Goal: Task Accomplishment & Management: Complete application form

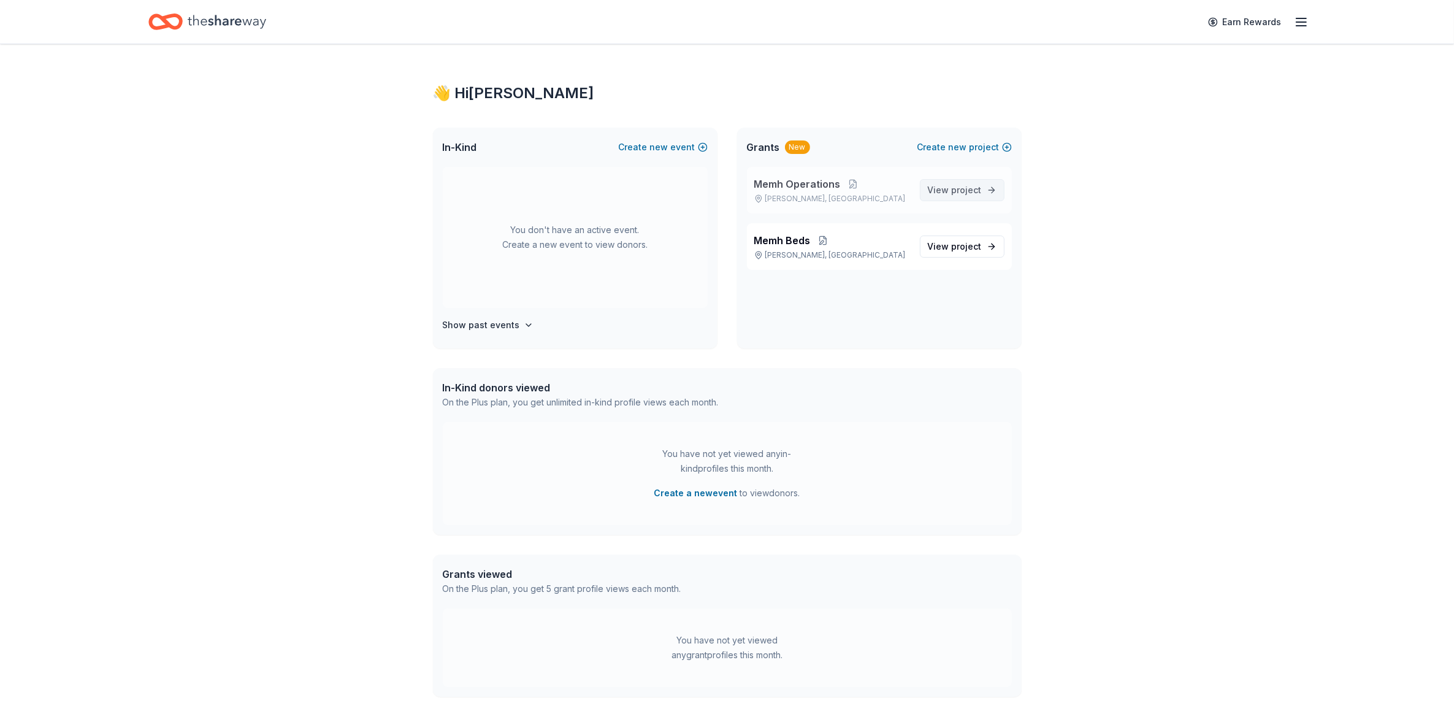
click at [952, 194] on span "project" at bounding box center [967, 190] width 30 height 10
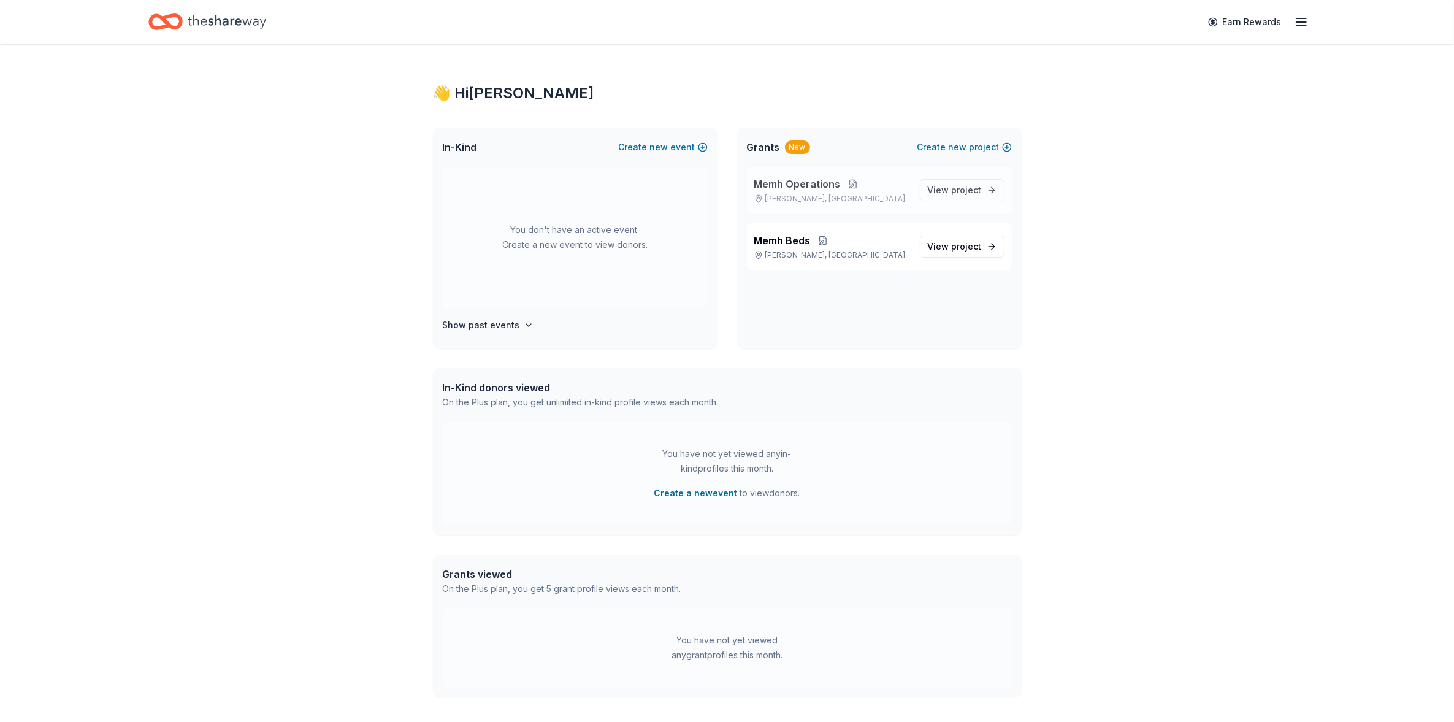
click at [849, 182] on button at bounding box center [853, 184] width 25 height 10
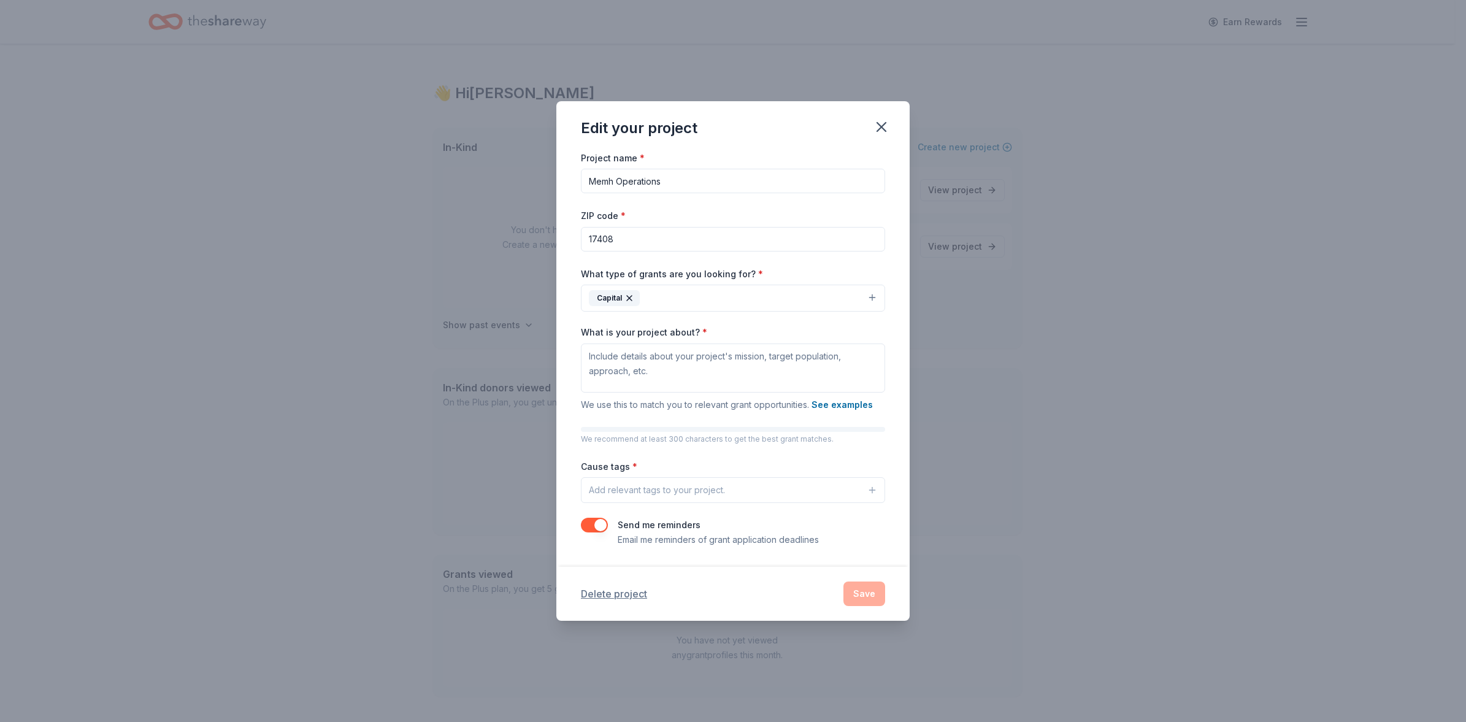
click at [624, 593] on button "Delete project" at bounding box center [614, 593] width 66 height 15
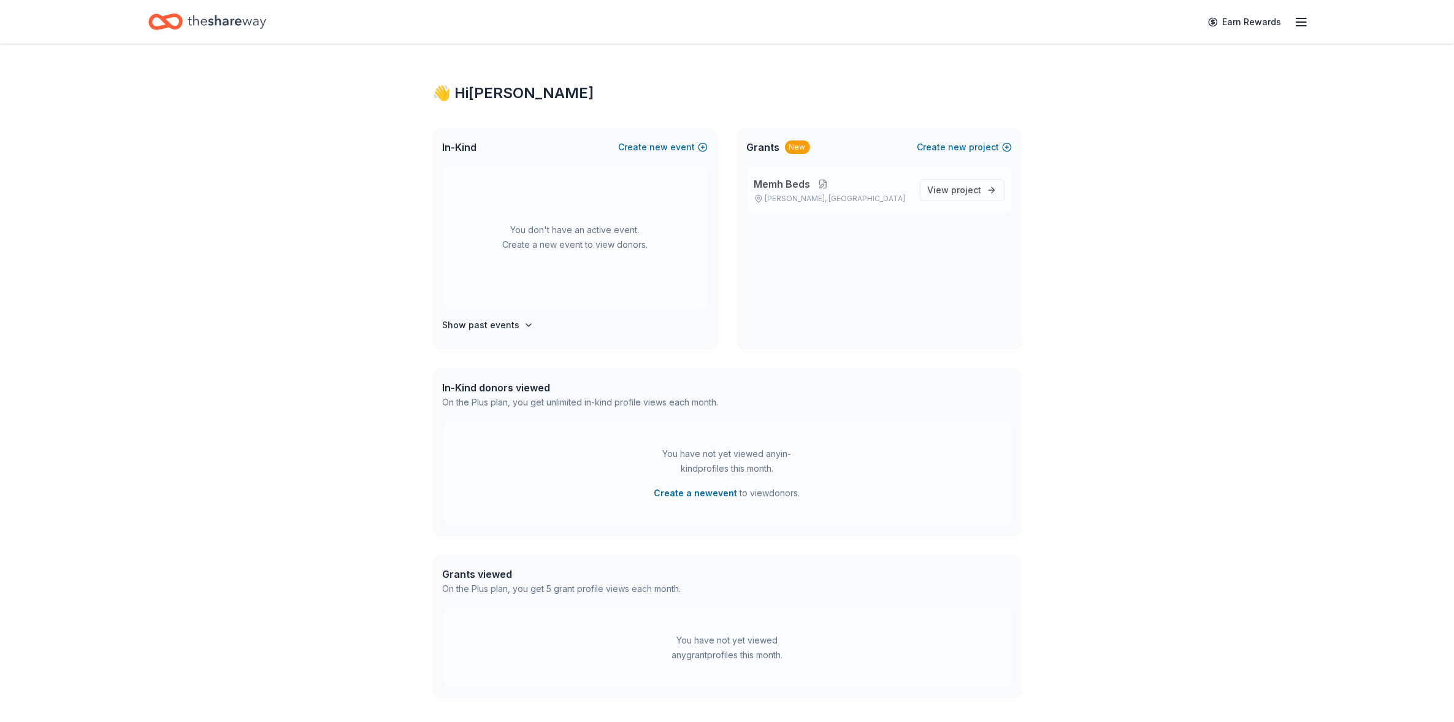
click at [820, 185] on button at bounding box center [823, 184] width 25 height 10
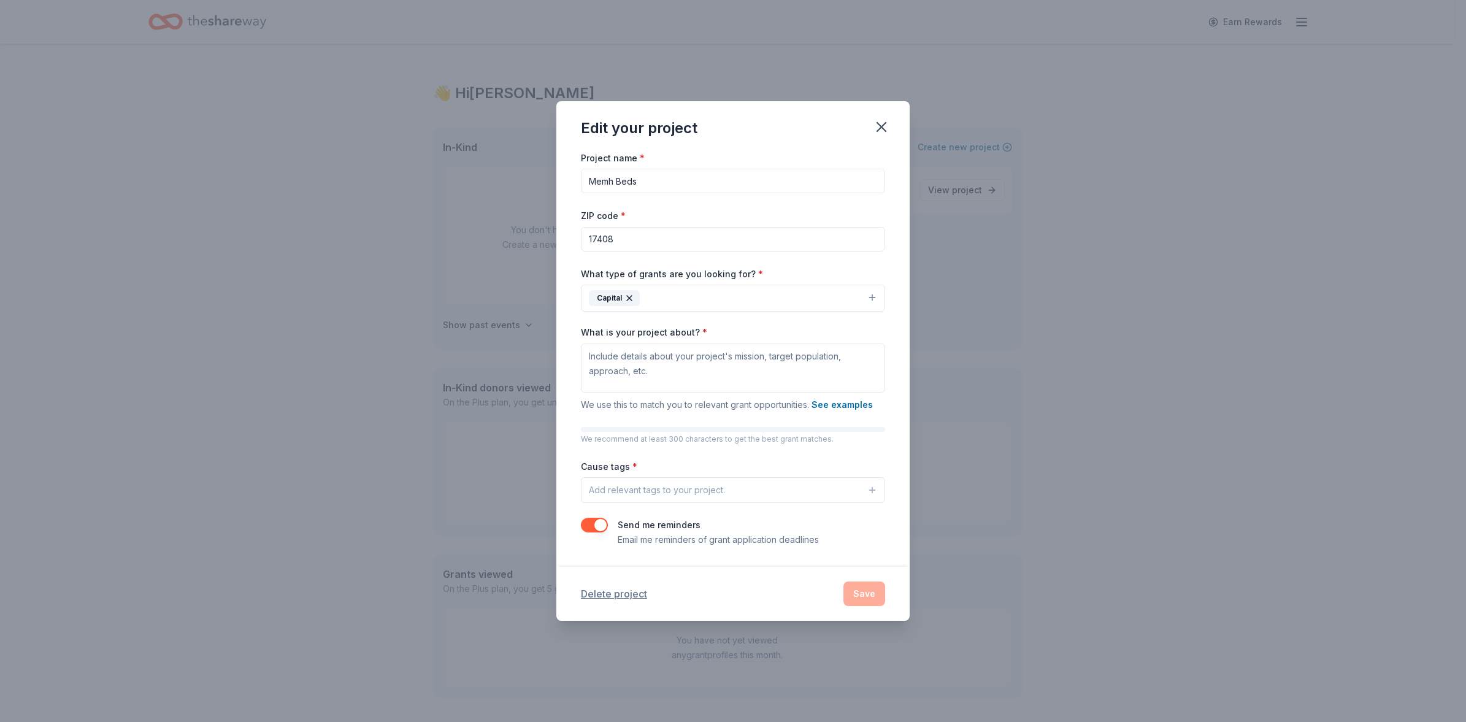
click at [621, 592] on button "Delete project" at bounding box center [614, 593] width 66 height 15
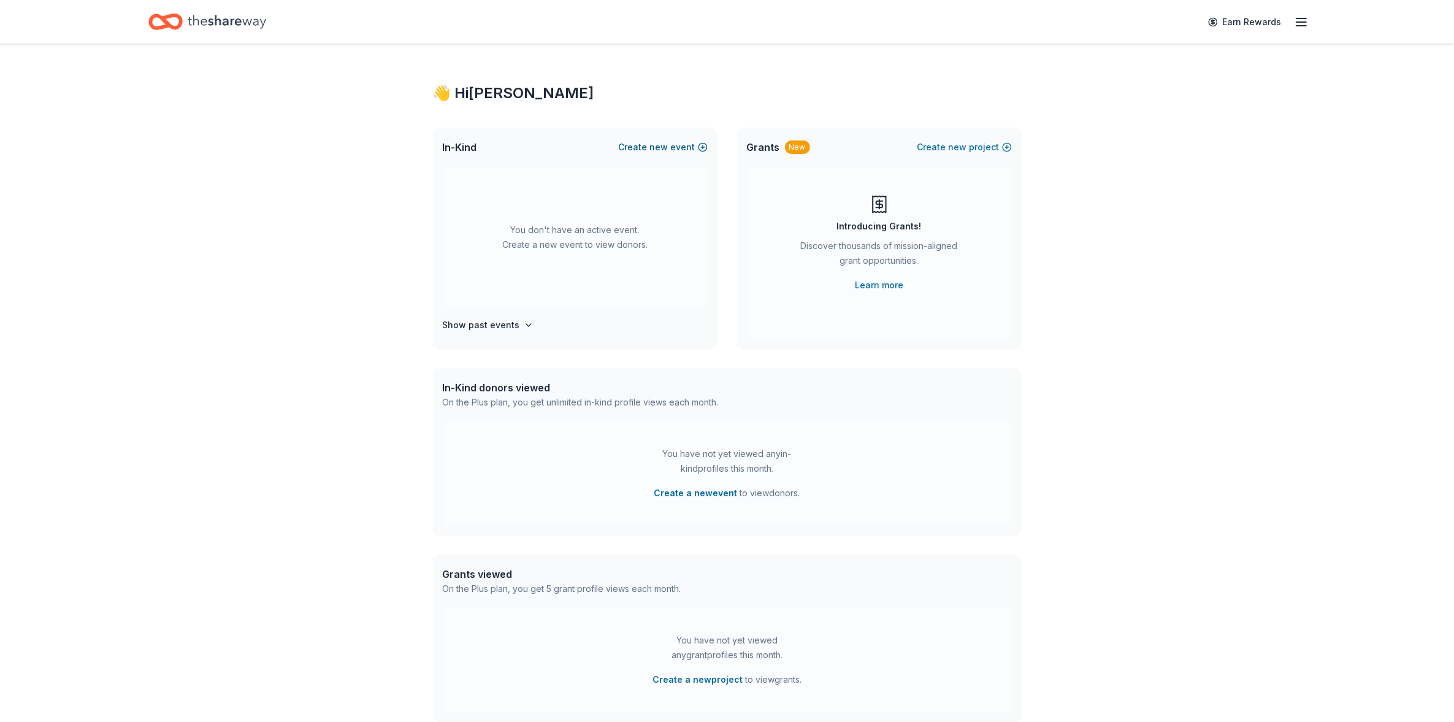
click at [667, 147] on span "new" at bounding box center [659, 147] width 18 height 15
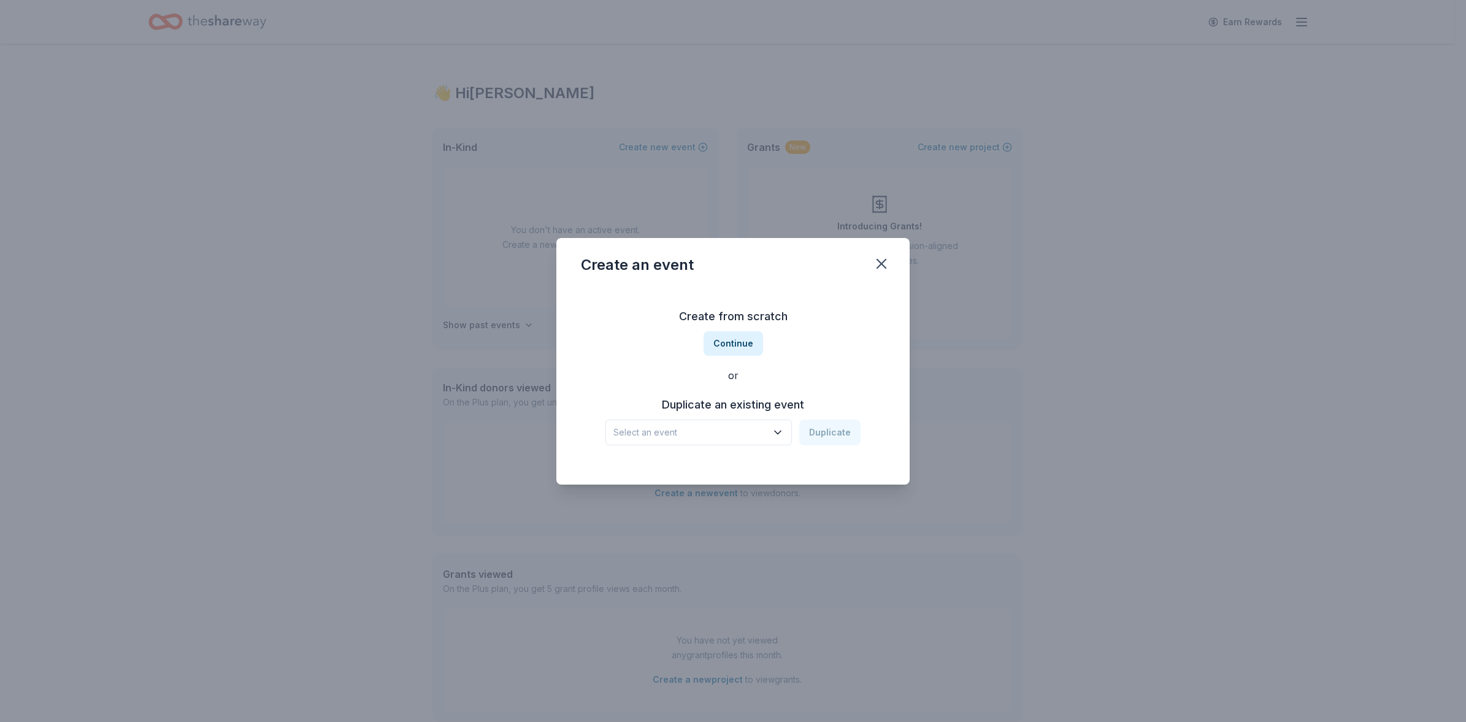
click at [781, 433] on icon "button" at bounding box center [778, 432] width 12 height 12
click at [730, 341] on div "Create from scratch Continue or Duplicate an existing event Select an event Dup…" at bounding box center [733, 376] width 304 height 178
click at [664, 426] on span "Select an event" at bounding box center [689, 432] width 153 height 15
click at [724, 342] on div "Create from scratch Continue or Duplicate an existing event Select an event Dup…" at bounding box center [733, 376] width 304 height 178
click at [724, 342] on button "Continue" at bounding box center [733, 343] width 59 height 25
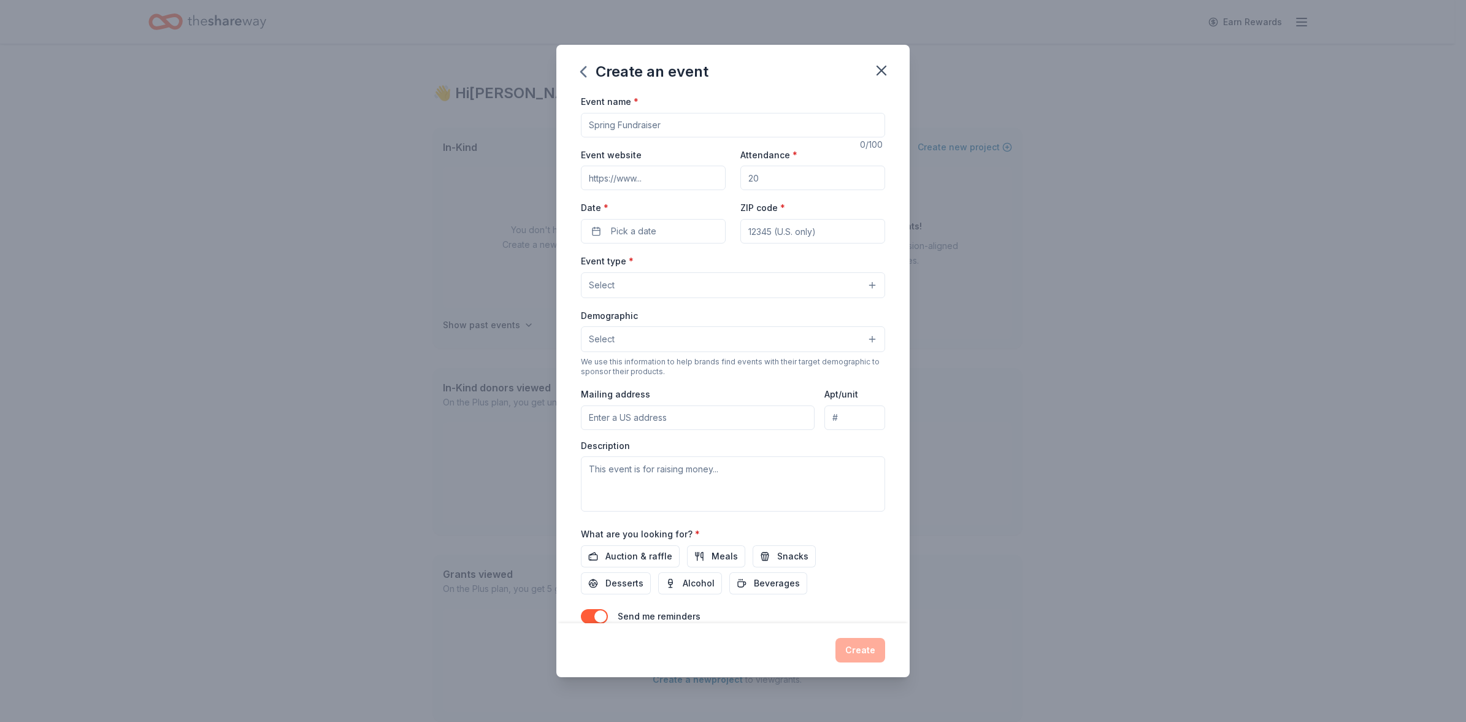
click at [681, 126] on input "Event name *" at bounding box center [733, 125] width 304 height 25
type input "Holiday Social"
type input "e"
type input "150"
click at [696, 231] on button "Pick a date" at bounding box center [653, 231] width 145 height 25
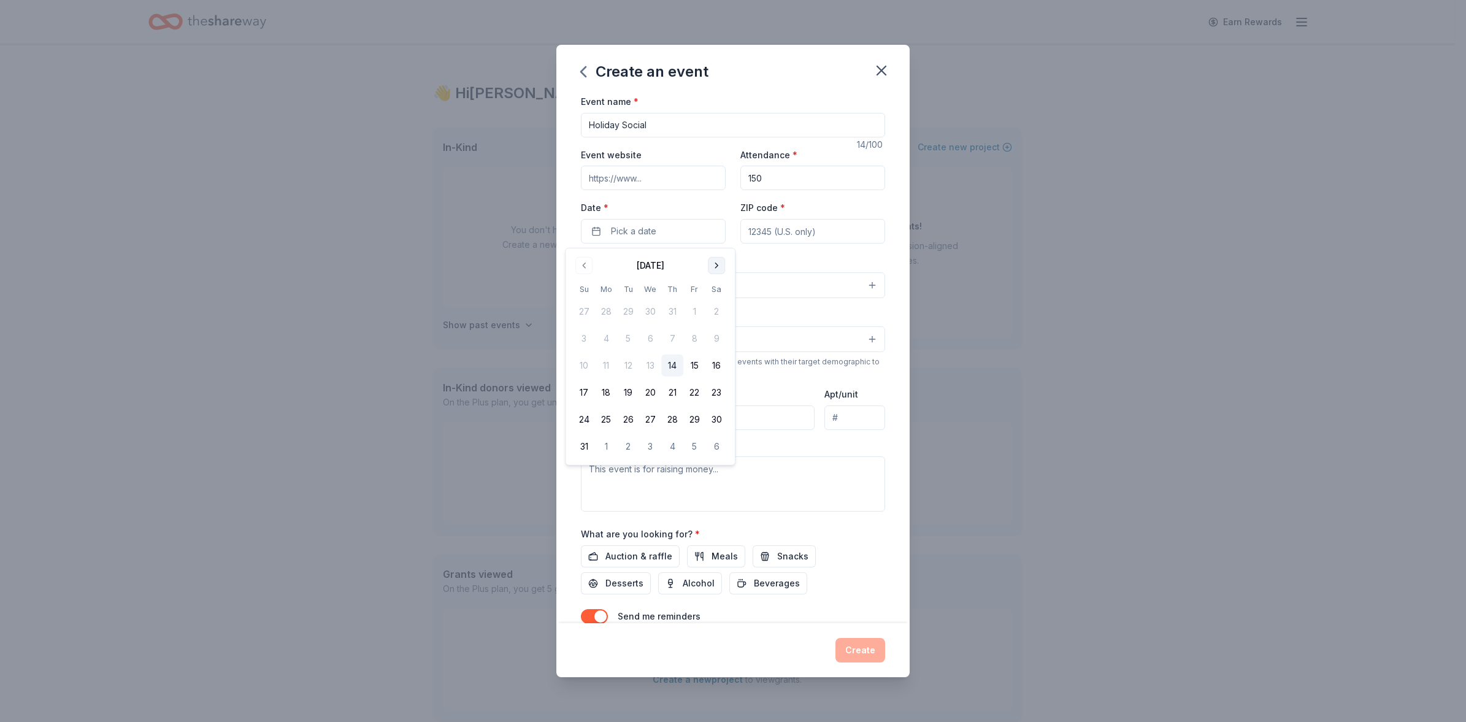
click at [712, 267] on button "Go to next month" at bounding box center [716, 265] width 17 height 17
click at [650, 337] on button "10" at bounding box center [650, 339] width 22 height 22
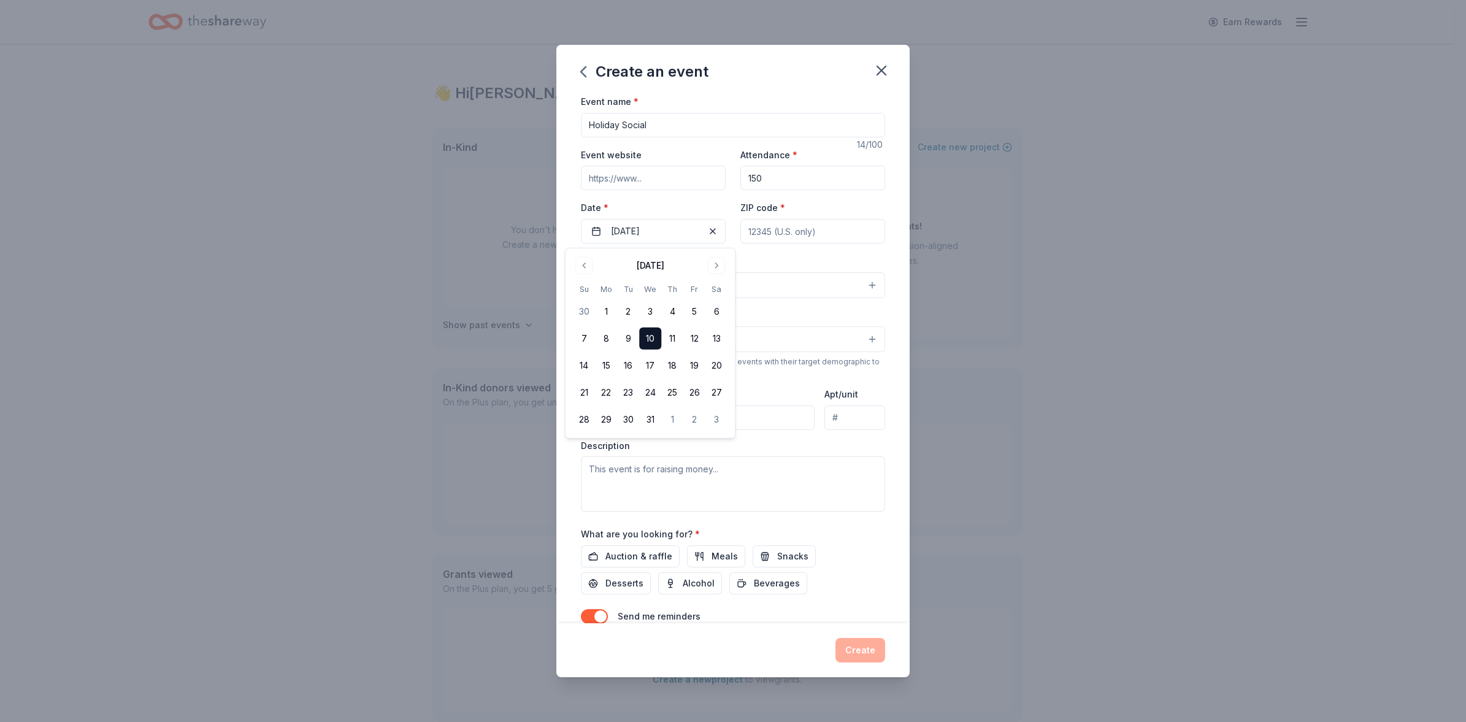
click at [789, 226] on input "ZIP code *" at bounding box center [812, 231] width 145 height 25
type input "17408"
click at [673, 287] on button "Select" at bounding box center [733, 285] width 304 height 26
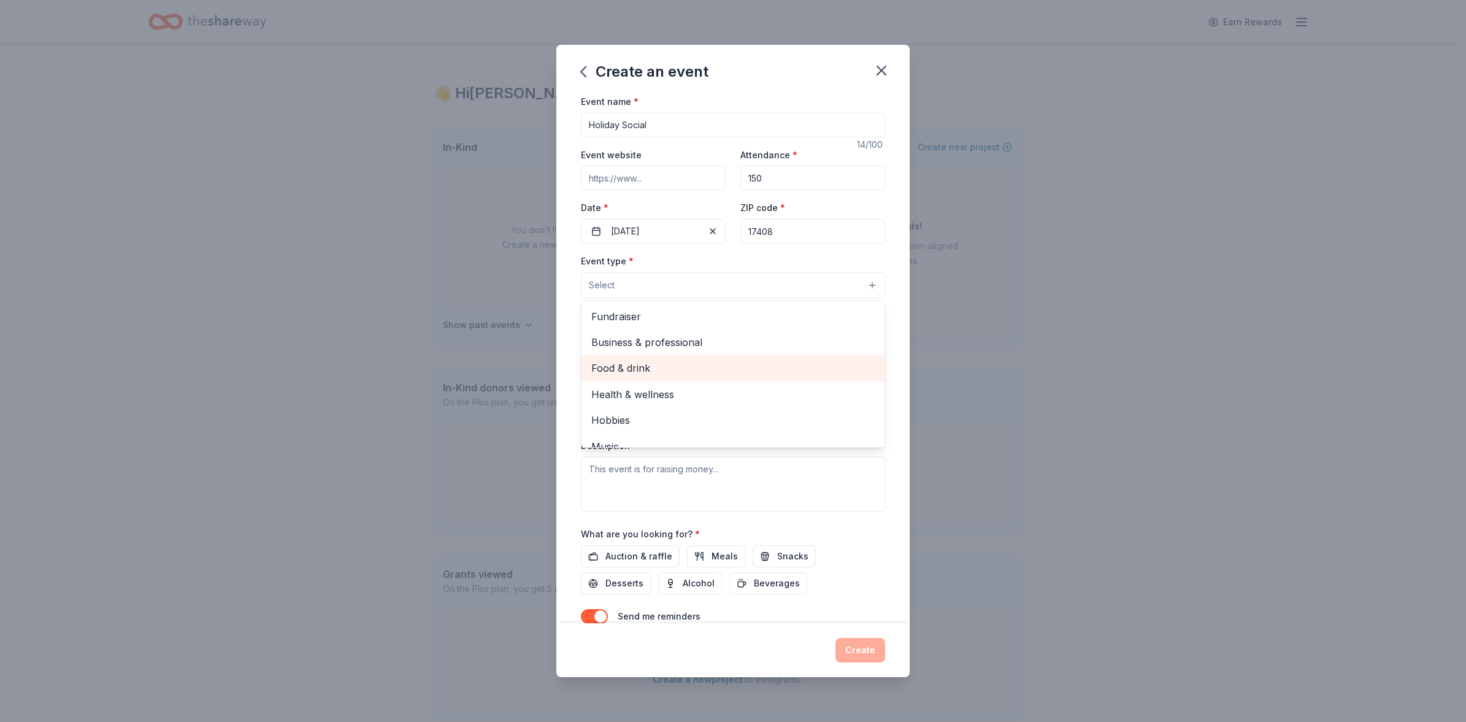
click at [633, 367] on span "Food & drink" at bounding box center [732, 368] width 283 height 16
click at [1209, 261] on div "Create an event Event name * Holiday Social 14 /100 Event website Attendance * …" at bounding box center [733, 361] width 1466 height 722
click at [648, 339] on button "Select" at bounding box center [733, 341] width 304 height 26
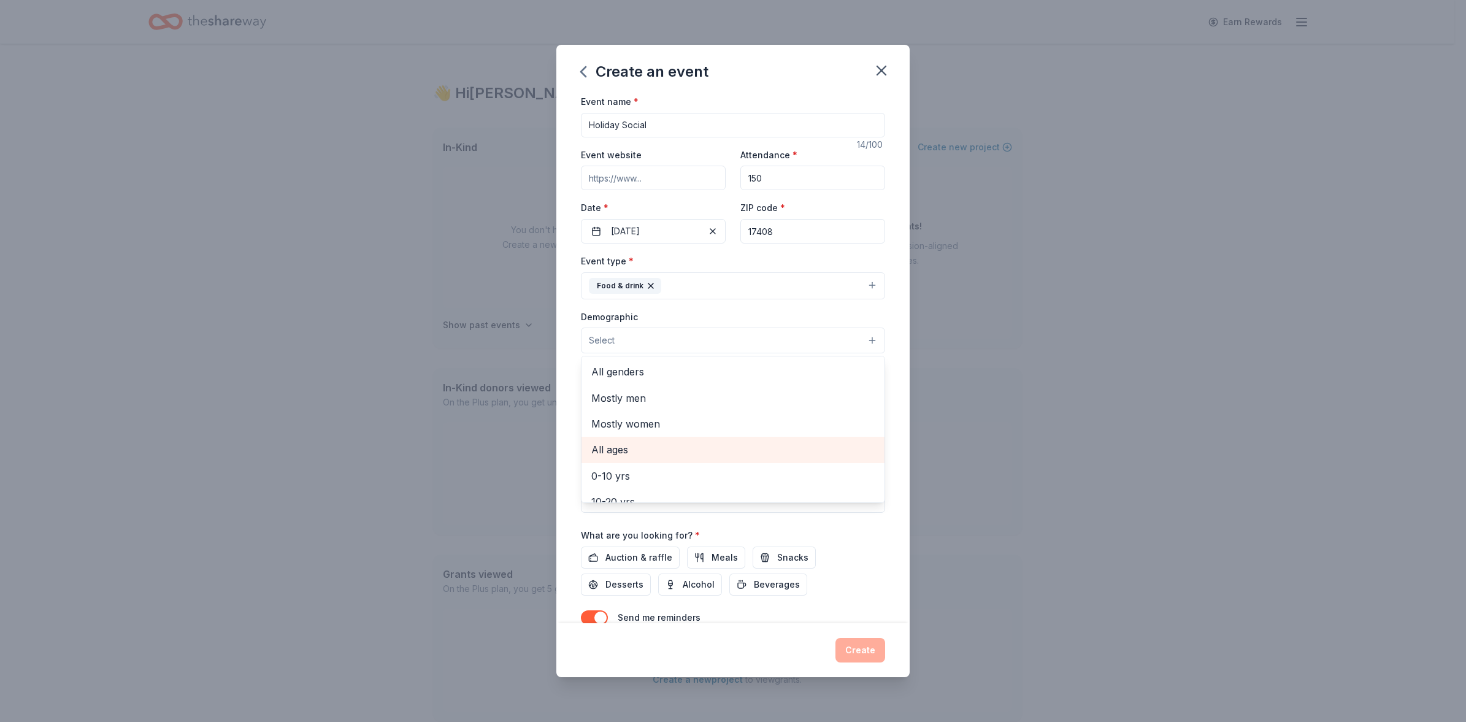
click at [632, 451] on span "All ages" at bounding box center [732, 450] width 283 height 16
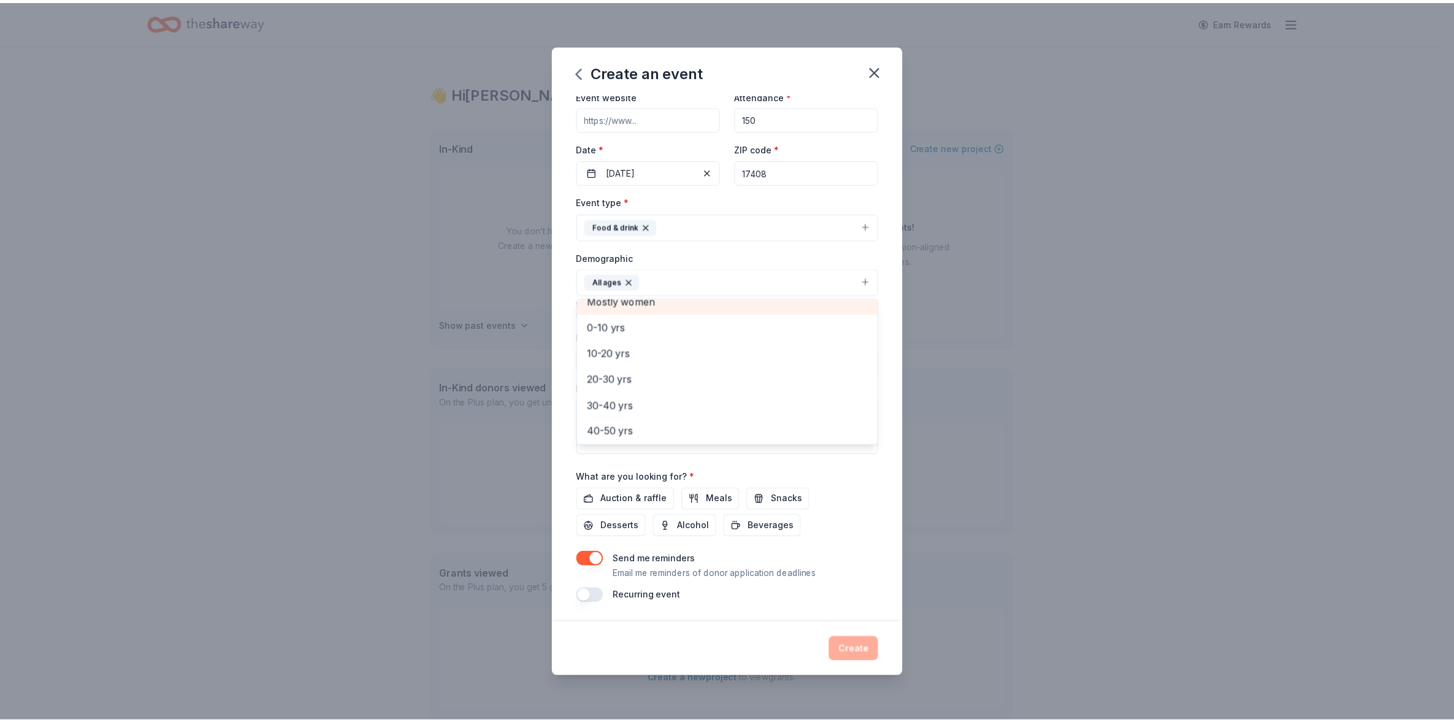
scroll to position [171, 0]
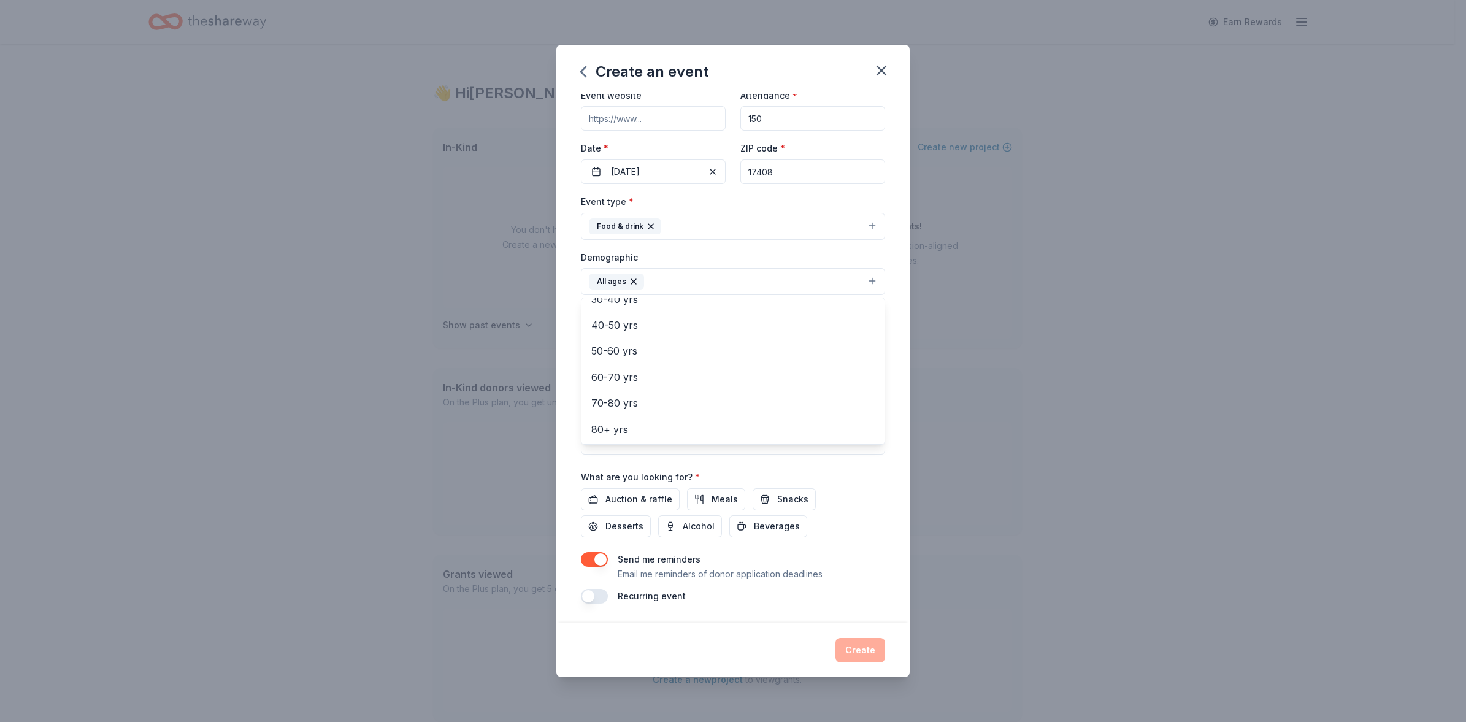
click at [1004, 423] on div "Create an event Event name * Holiday Social 14 /100 Event website Attendance * …" at bounding box center [733, 361] width 1466 height 722
click at [661, 360] on input "Mailing address" at bounding box center [698, 360] width 234 height 25
type input "[STREET_ADDRESS]"
click at [624, 421] on textarea at bounding box center [733, 426] width 304 height 55
click at [643, 497] on span "Auction & raffle" at bounding box center [638, 499] width 67 height 15
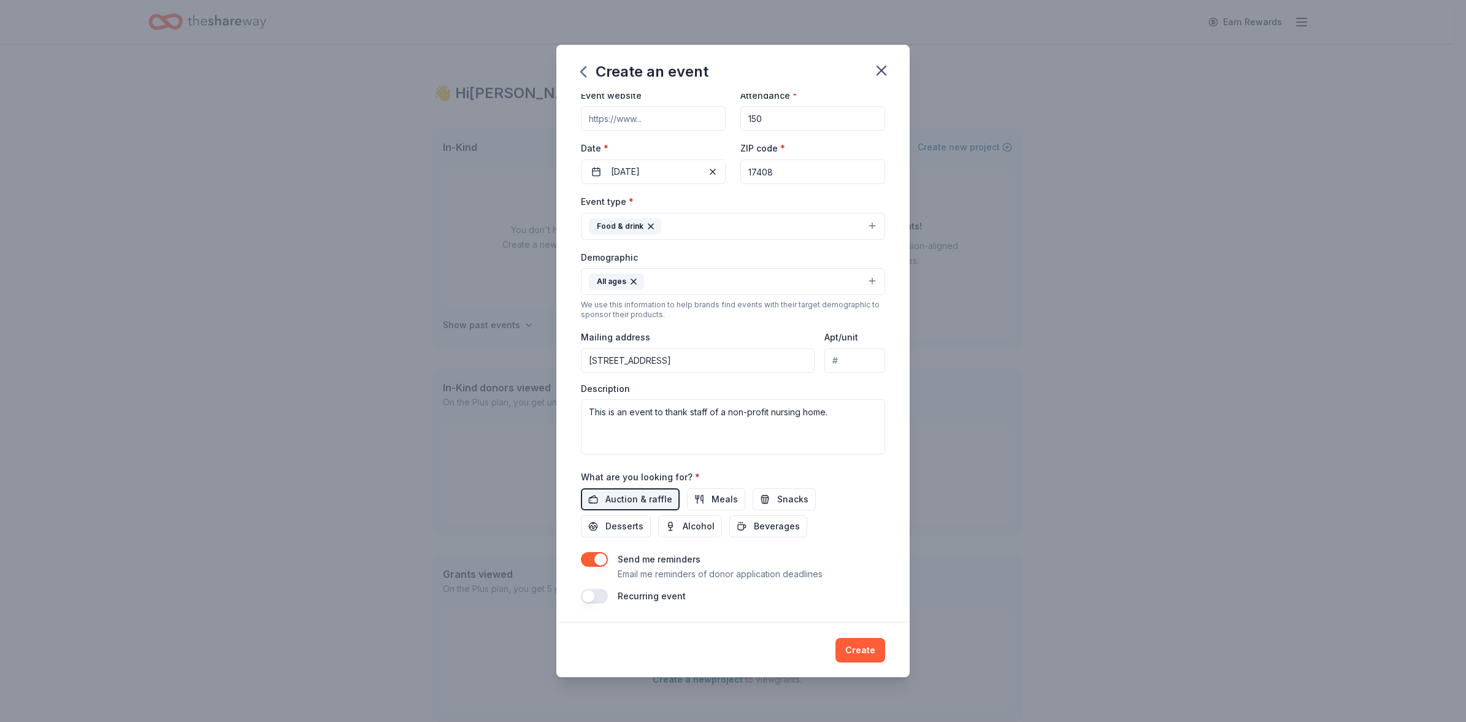
drag, startPoint x: 776, startPoint y: 501, endPoint x: 641, endPoint y: 541, distance: 140.7
click at [777, 501] on span "Snacks" at bounding box center [792, 499] width 31 height 15
click at [627, 529] on span "Desserts" at bounding box center [624, 526] width 38 height 15
click at [759, 529] on span "Beverages" at bounding box center [777, 526] width 46 height 15
click at [707, 497] on button "Meals" at bounding box center [716, 499] width 58 height 22
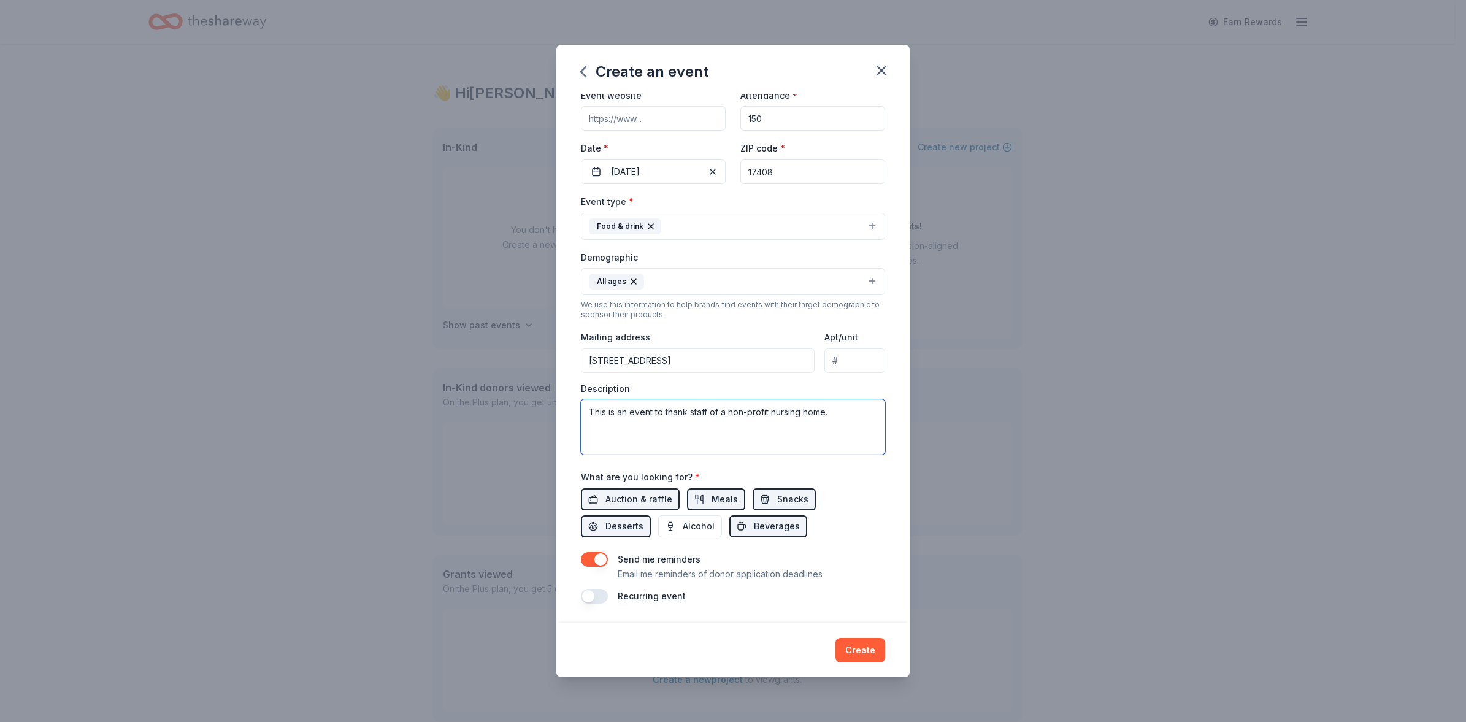
drag, startPoint x: 691, startPoint y: 414, endPoint x: 713, endPoint y: 412, distance: 21.6
click at [696, 414] on textarea "This is an event to thank staff of a non-profit nursing home." at bounding box center [733, 426] width 304 height 55
click at [861, 407] on textarea "This is an event to thank the staff of a non-profit nursing home." at bounding box center [733, 426] width 304 height 55
type textarea "This is an event to thank the staff of a non-profit nursing home."
click at [863, 652] on button "Create" at bounding box center [860, 650] width 50 height 25
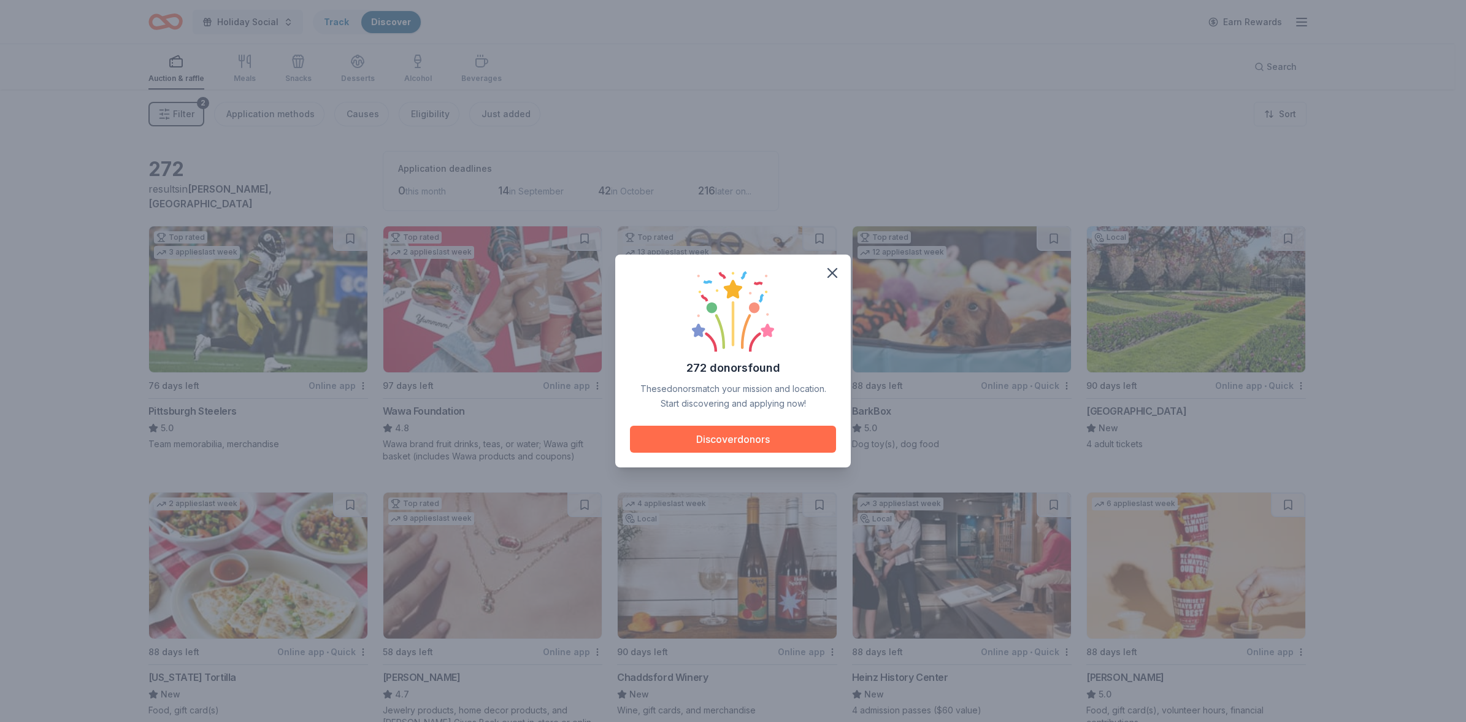
click at [724, 437] on button "Discover donors" at bounding box center [733, 439] width 206 height 27
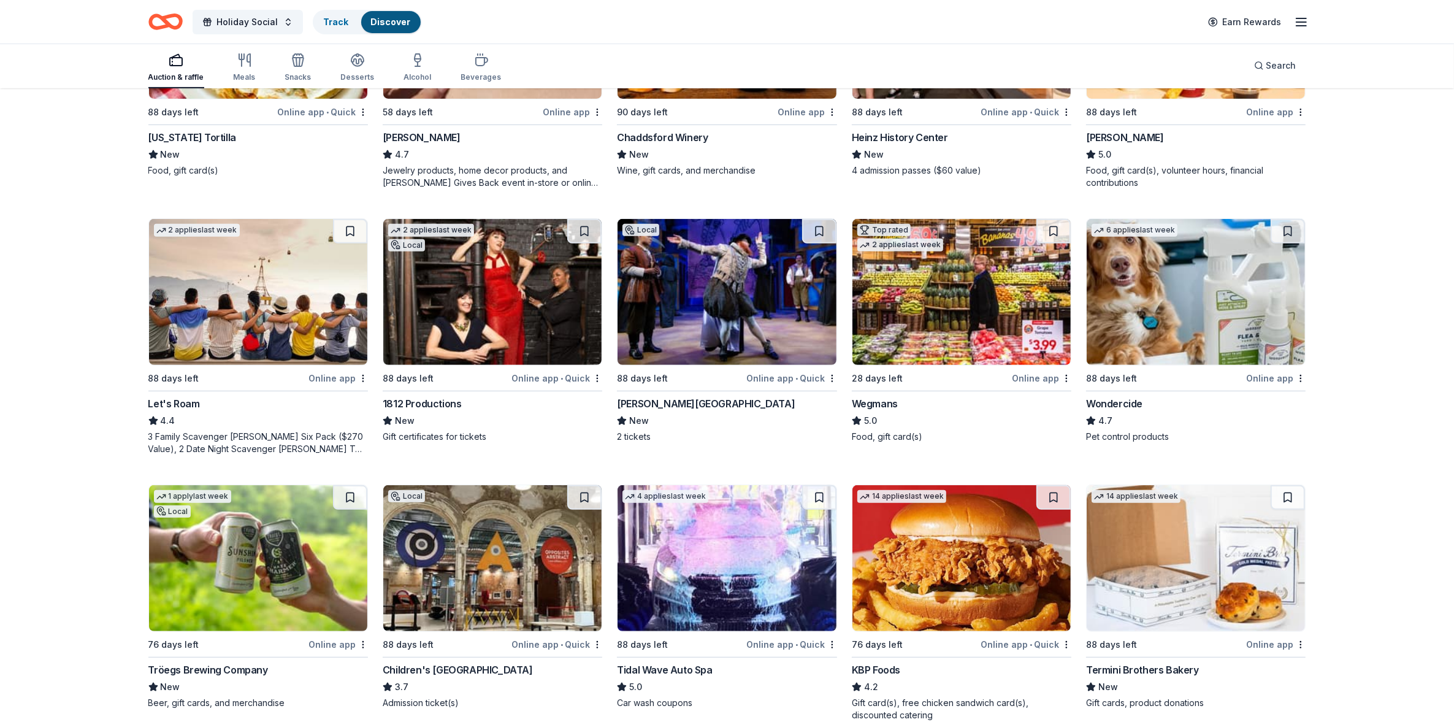
scroll to position [637, 0]
